Goal: Navigation & Orientation: Find specific page/section

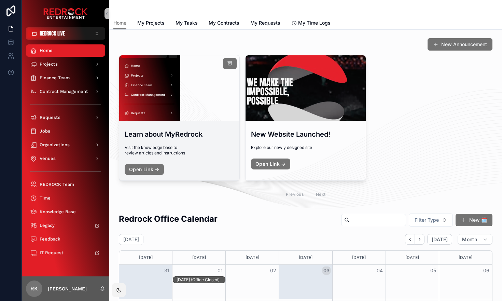
click at [222, 152] on span "Visit the knowledge base to review articles and instructions" at bounding box center [179, 150] width 109 height 11
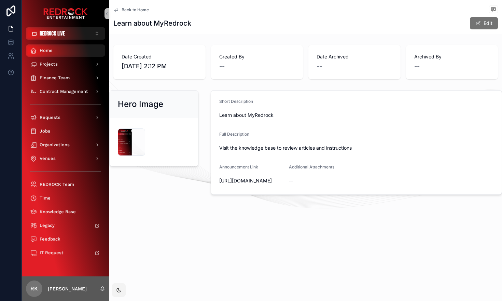
click at [42, 47] on div "Home" at bounding box center [65, 50] width 71 height 11
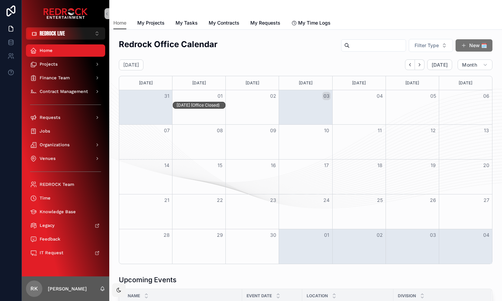
scroll to position [174, 0]
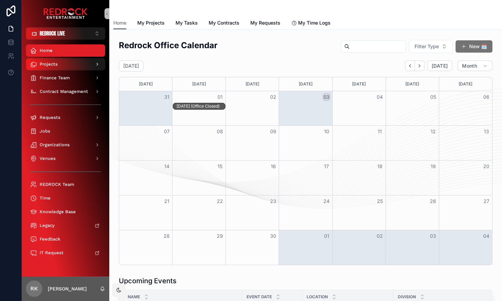
click at [51, 66] on span "Projects" at bounding box center [49, 63] width 18 height 5
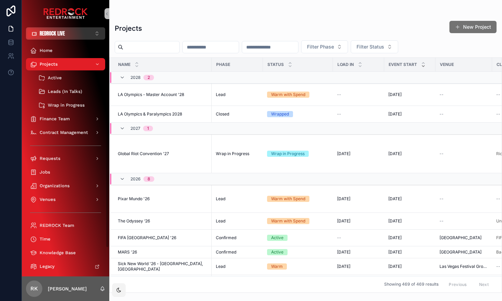
click at [71, 38] on button "REDROCK LIVE ⌥ 1" at bounding box center [65, 33] width 79 height 12
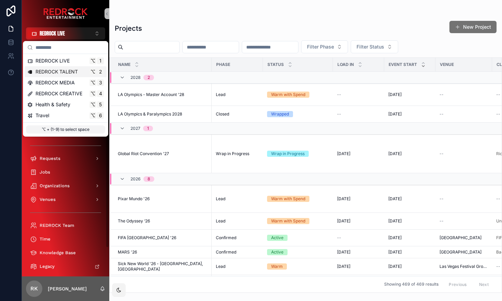
click at [68, 70] on span "REDROCK TALENT" at bounding box center [57, 71] width 42 height 7
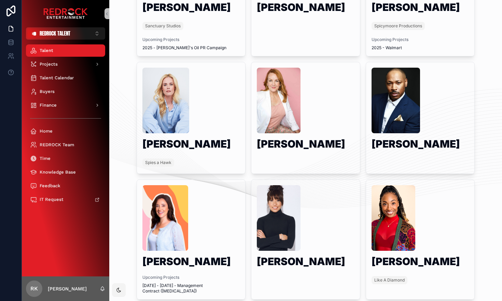
scroll to position [340, 0]
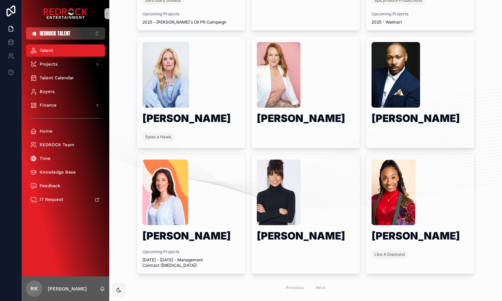
click at [76, 35] on button "REDROCK TALENT ⌥ 2" at bounding box center [65, 33] width 79 height 12
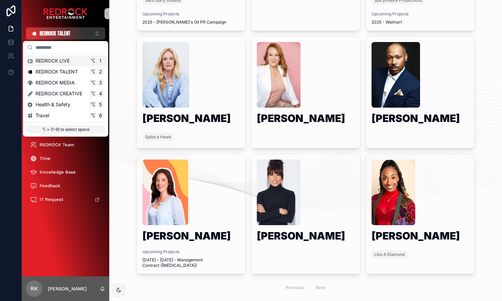
click at [77, 35] on button "REDROCK TALENT ⌥ 2" at bounding box center [65, 33] width 79 height 12
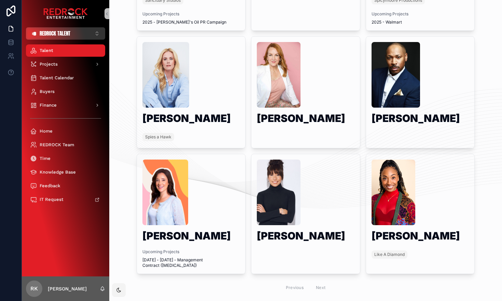
click at [85, 36] on button "REDROCK TALENT ⌥ 2" at bounding box center [65, 33] width 79 height 12
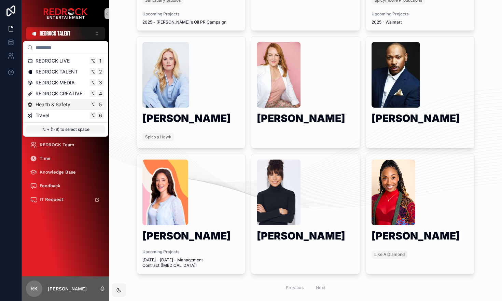
click at [55, 107] on span "Health & Safety" at bounding box center [53, 104] width 35 height 7
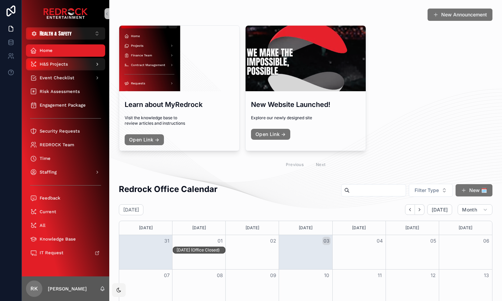
click at [84, 67] on div "H&S Projects" at bounding box center [65, 64] width 71 height 11
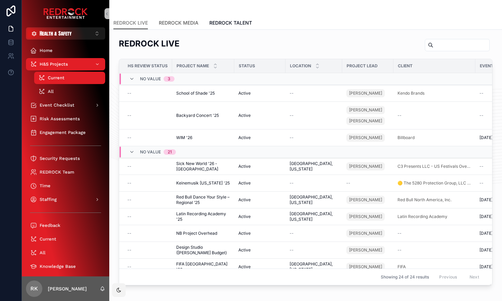
click at [185, 24] on span "REDROCK MEDIA" at bounding box center [179, 22] width 40 height 7
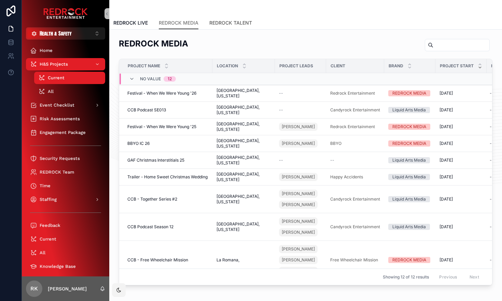
click at [233, 25] on span "REDROCK TALENT" at bounding box center [230, 22] width 43 height 7
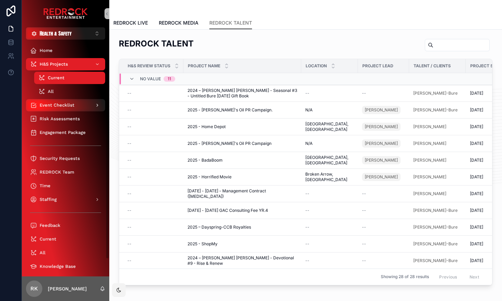
click at [40, 107] on span "Event Checklist" at bounding box center [57, 104] width 35 height 5
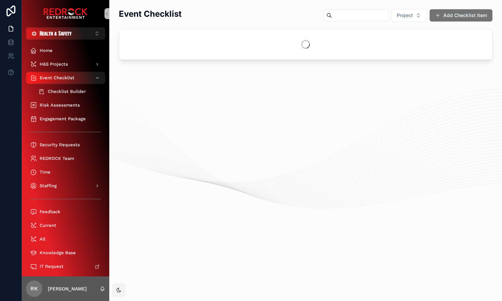
click at [64, 91] on span "Checklist Builder" at bounding box center [67, 91] width 38 height 5
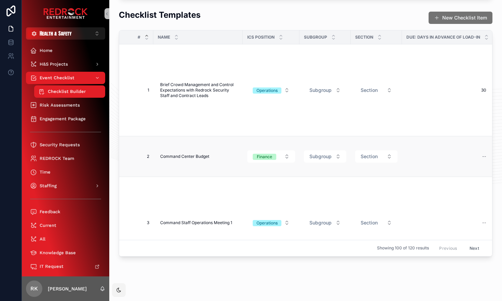
scroll to position [0, 24]
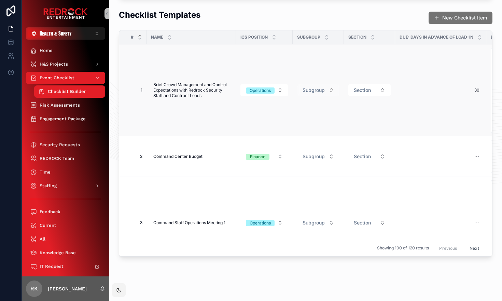
click at [329, 91] on button "Subgroup" at bounding box center [318, 90] width 42 height 12
click at [405, 86] on div "30 30" at bounding box center [440, 90] width 83 height 11
click at [374, 88] on button "Section" at bounding box center [369, 90] width 42 height 12
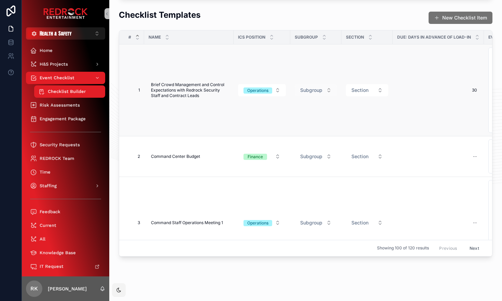
scroll to position [0, 0]
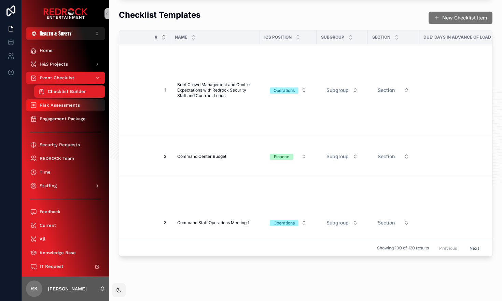
click at [58, 107] on span "Risk Assessments" at bounding box center [60, 104] width 40 height 5
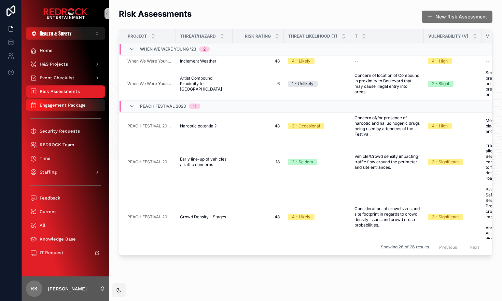
click at [64, 106] on span "Engagement Package" at bounding box center [63, 104] width 46 height 5
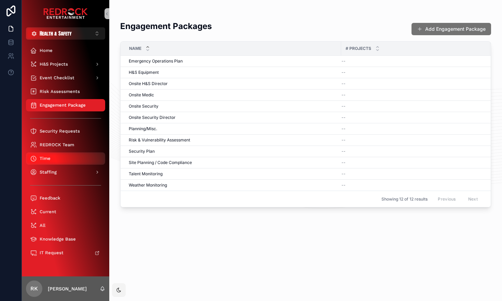
click at [46, 159] on span "Time" at bounding box center [45, 158] width 11 height 5
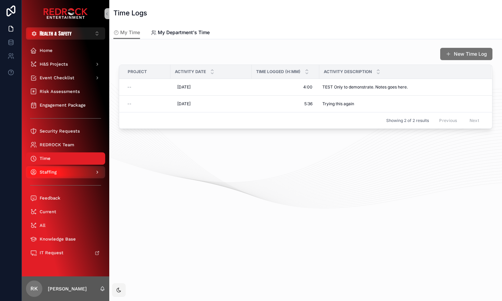
click at [46, 175] on span "Staffing" at bounding box center [48, 171] width 17 height 5
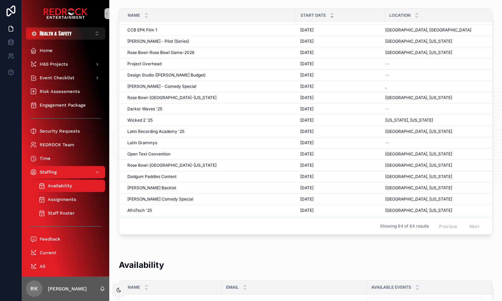
scroll to position [282, 0]
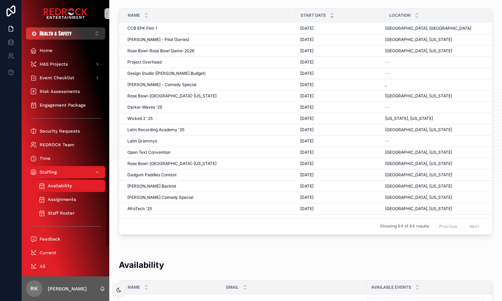
click at [53, 33] on span "Health & Safety" at bounding box center [56, 33] width 32 height 7
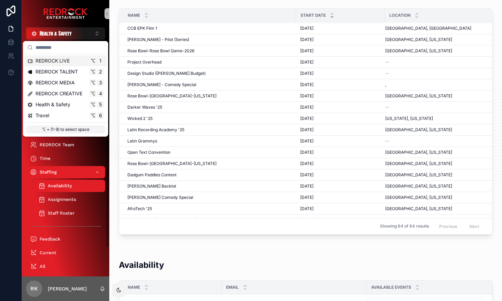
click at [54, 62] on span "REDROCK LIVE" at bounding box center [53, 60] width 34 height 7
